Goal: Navigation & Orientation: Understand site structure

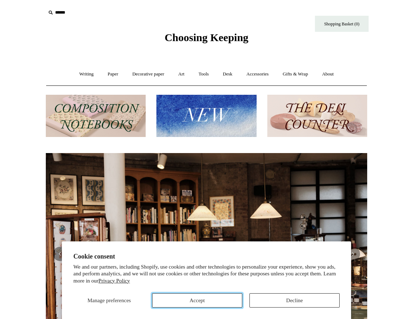
click at [193, 300] on button "Accept" at bounding box center [197, 300] width 90 height 14
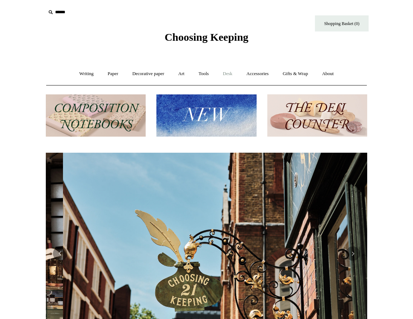
click at [234, 72] on link "Desk +" at bounding box center [227, 73] width 23 height 19
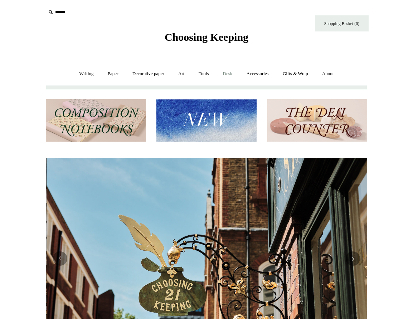
scroll to position [0, 321]
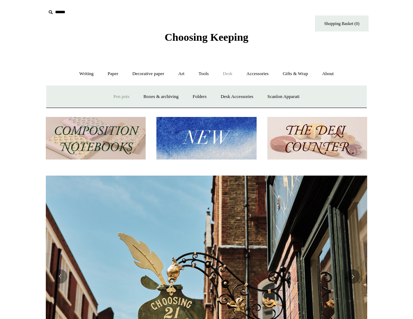
click at [119, 94] on link "Pen pots" at bounding box center [121, 96] width 29 height 19
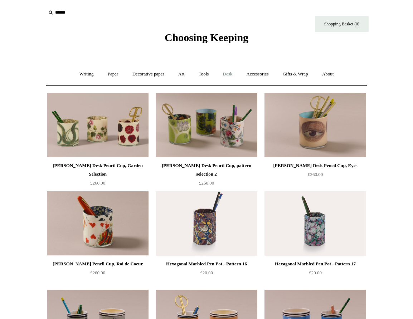
click at [227, 74] on link "Desk +" at bounding box center [227, 74] width 23 height 19
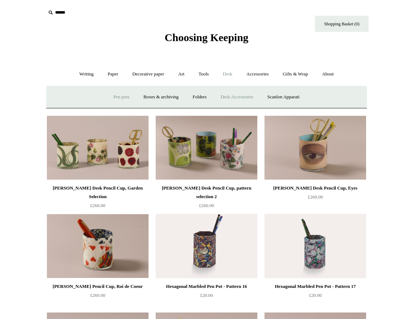
click at [226, 97] on link "Desk Accessories" at bounding box center [236, 97] width 45 height 19
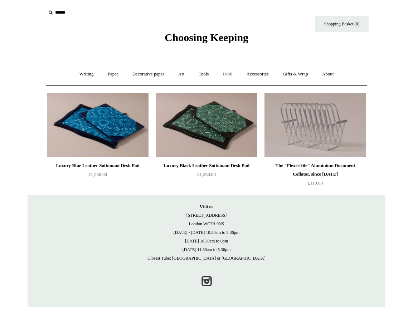
click at [229, 72] on link "Desk +" at bounding box center [227, 74] width 23 height 19
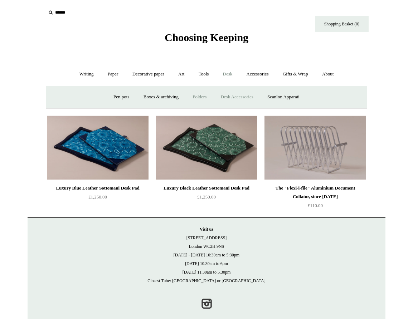
click at [191, 95] on link "Folders" at bounding box center [199, 97] width 27 height 19
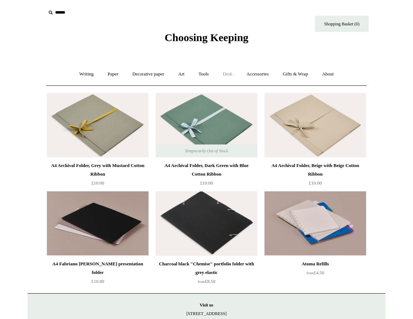
click at [229, 72] on link "Desk +" at bounding box center [227, 74] width 23 height 19
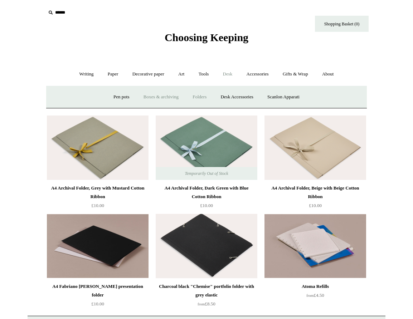
click at [155, 97] on link "Boxes & archiving" at bounding box center [161, 97] width 48 height 19
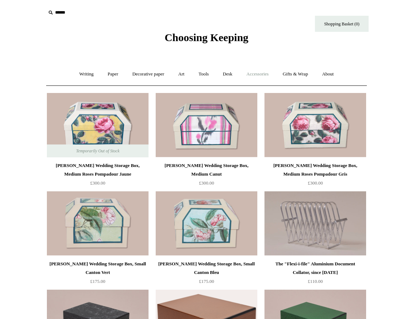
click at [259, 73] on link "Accessories +" at bounding box center [257, 74] width 35 height 19
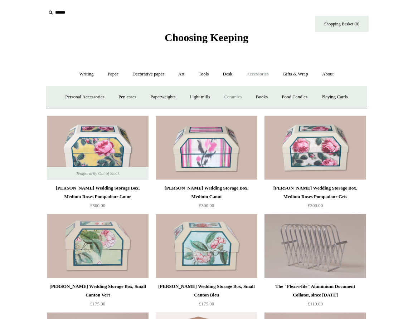
click at [231, 96] on link "Ceramics +" at bounding box center [232, 97] width 30 height 19
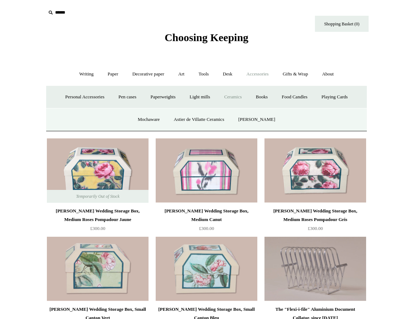
click at [231, 96] on link "Ceramics -" at bounding box center [232, 97] width 30 height 19
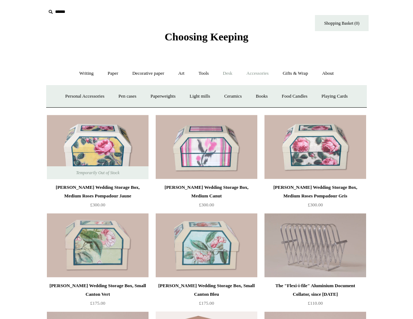
click at [228, 71] on link "Desk +" at bounding box center [227, 73] width 23 height 19
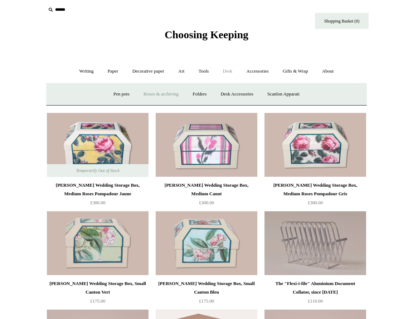
scroll to position [3, 0]
click at [114, 91] on link "Pen pots" at bounding box center [121, 93] width 29 height 19
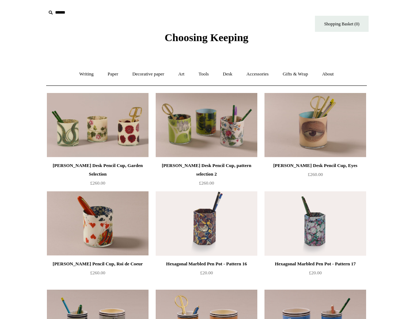
click at [214, 37] on span "Choosing Keeping" at bounding box center [206, 37] width 84 height 12
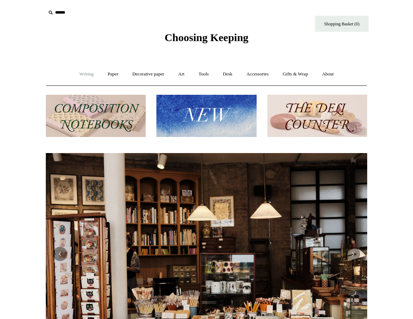
click at [78, 75] on link "Writing +" at bounding box center [86, 74] width 27 height 19
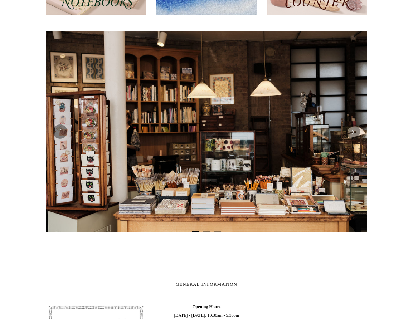
scroll to position [147, 0]
